Goal: Task Accomplishment & Management: Use online tool/utility

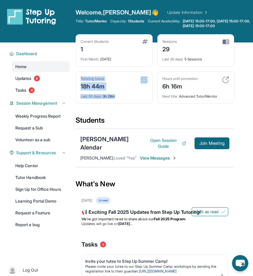
drag, startPoint x: 122, startPoint y: 100, endPoint x: 79, endPoint y: 79, distance: 47.3
click at [79, 79] on div "Tutoring hours 18h 44m Last 30 days : 3h 28m" at bounding box center [114, 87] width 77 height 32
drag, startPoint x: 79, startPoint y: 78, endPoint x: 129, endPoint y: 102, distance: 55.5
click at [129, 102] on div "Tutoring hours 18h 44m Last 30 days : 3h 28m" at bounding box center [114, 87] width 77 height 32
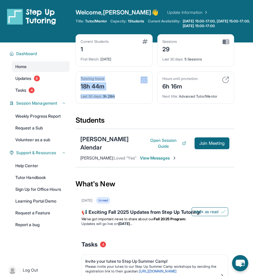
click at [129, 102] on div "Tutoring hours 18h 44m Last 30 days : 3h 28m" at bounding box center [114, 87] width 77 height 32
drag, startPoint x: 128, startPoint y: 98, endPoint x: 83, endPoint y: 82, distance: 47.6
click at [83, 82] on div "Tutoring hours 18h 44m Last 30 days : 3h 28m" at bounding box center [114, 87] width 77 height 32
click at [83, 82] on div "18h 44m" at bounding box center [93, 85] width 24 height 9
drag, startPoint x: 82, startPoint y: 78, endPoint x: 119, endPoint y: 100, distance: 43.2
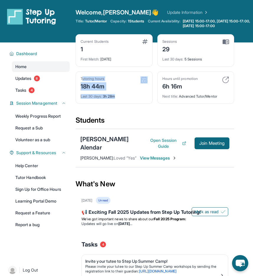
click at [119, 100] on div "Tutoring hours 18h 44m Last 30 days : 3h 28m" at bounding box center [114, 87] width 77 height 32
drag, startPoint x: 122, startPoint y: 97, endPoint x: 82, endPoint y: 79, distance: 44.0
click at [82, 79] on div "Tutoring hours 18h 44m Last 30 days : 3h 28m" at bounding box center [114, 87] width 77 height 32
click at [82, 79] on div "Tutoring hours" at bounding box center [93, 78] width 24 height 5
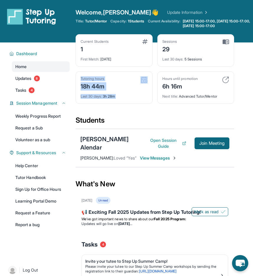
drag, startPoint x: 82, startPoint y: 79, endPoint x: 117, endPoint y: 102, distance: 41.8
click at [117, 102] on div "Tutoring hours 18h 44m Last 30 days : 3h 28m" at bounding box center [114, 87] width 77 height 32
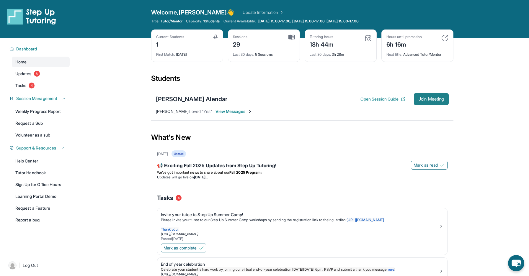
click at [253, 98] on span "Join Meeting" at bounding box center [431, 99] width 25 height 4
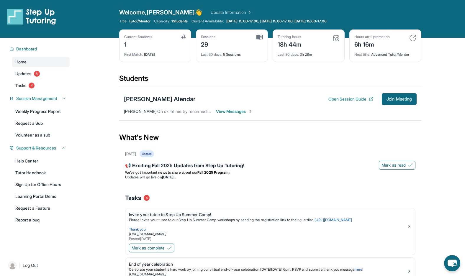
click at [160, 75] on div "Students" at bounding box center [270, 80] width 302 height 13
click at [392, 95] on button "Join Meeting" at bounding box center [399, 99] width 35 height 12
